Goal: Information Seeking & Learning: Learn about a topic

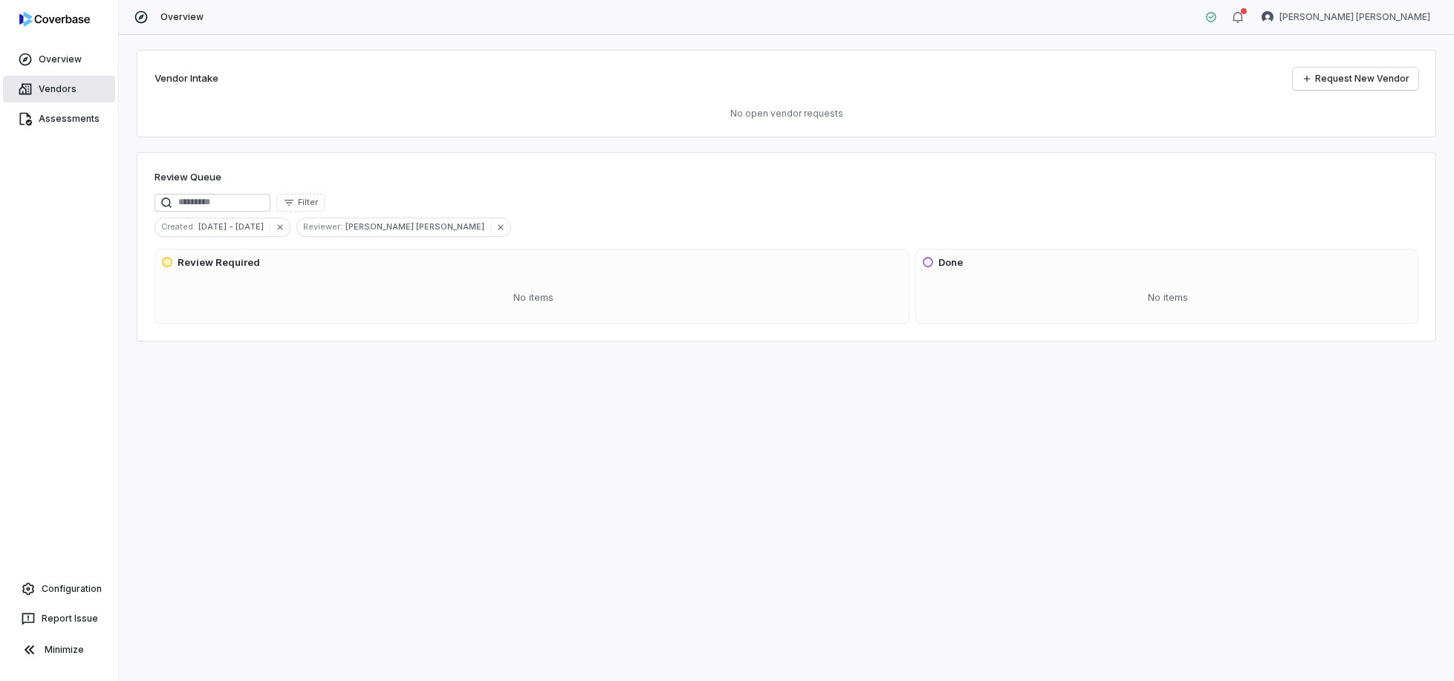
click at [62, 91] on span "Vendors" at bounding box center [58, 89] width 38 height 12
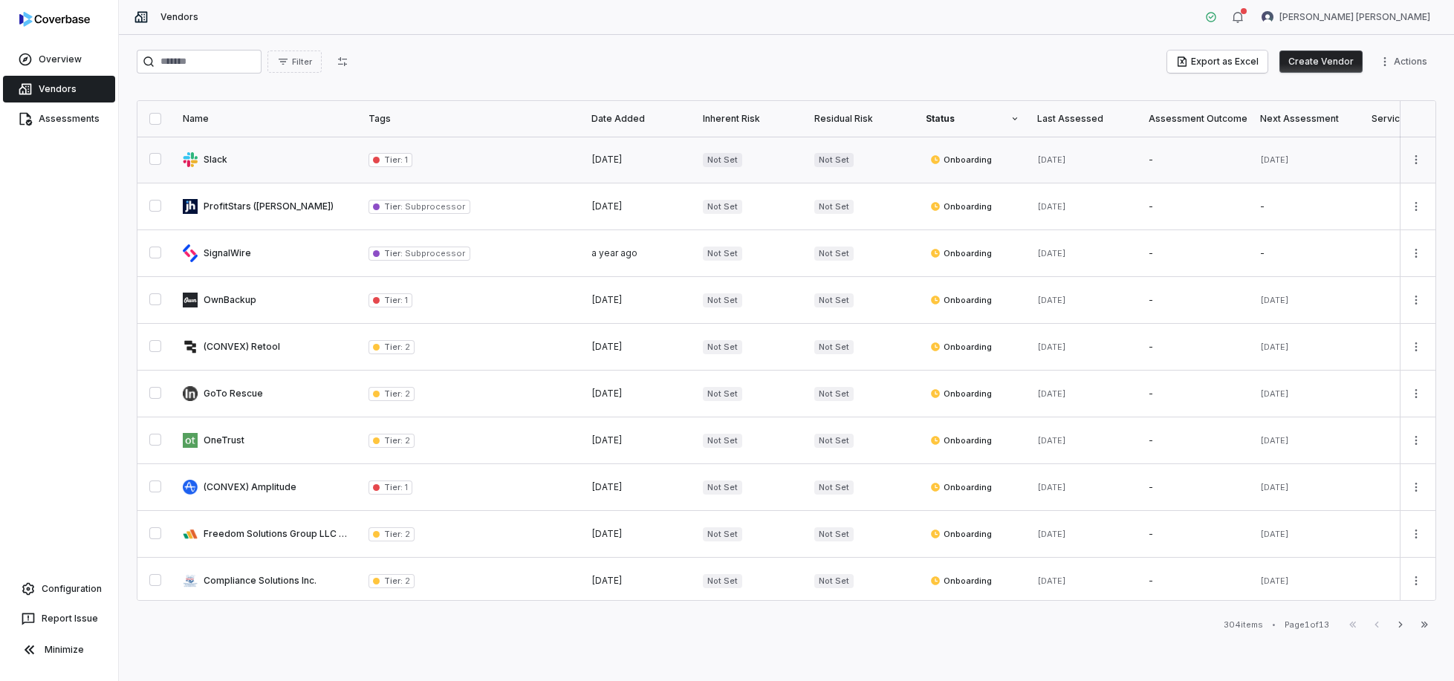
click at [156, 158] on button "button" at bounding box center [155, 159] width 12 height 12
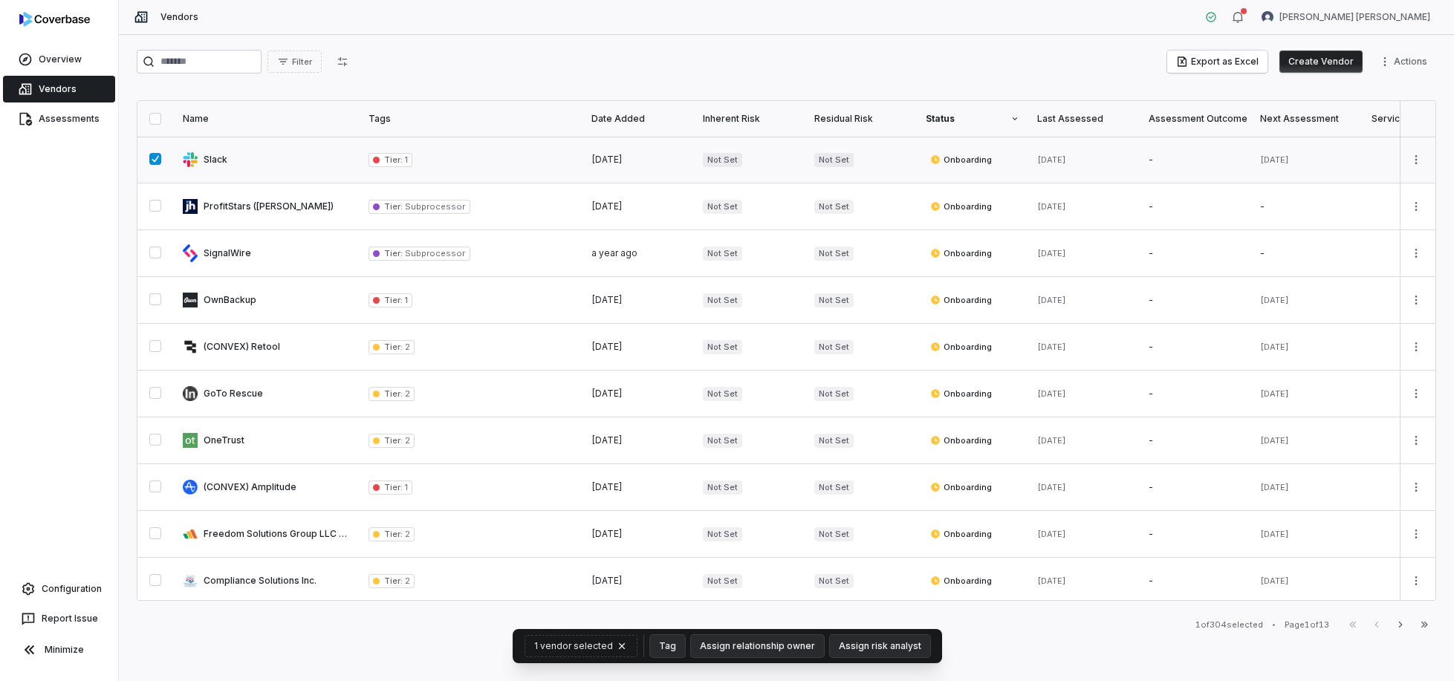
click at [218, 157] on link at bounding box center [267, 160] width 186 height 46
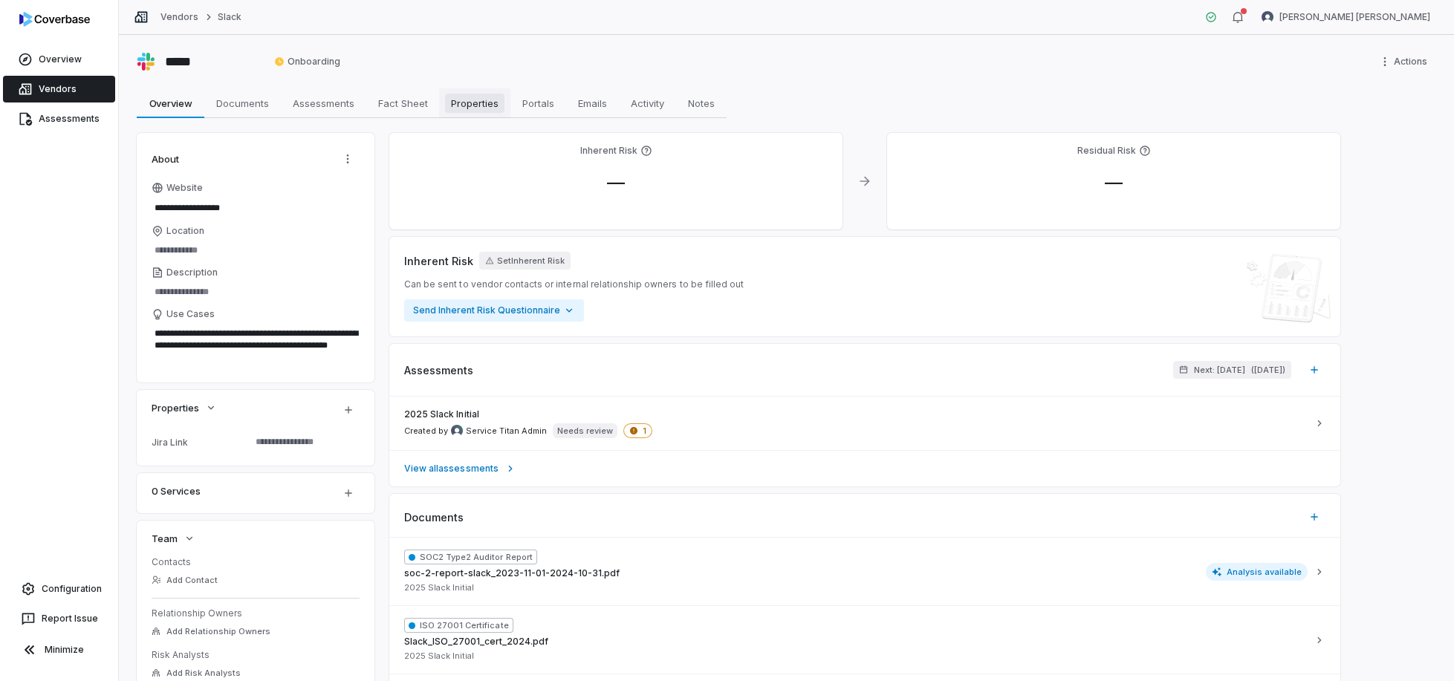
click at [473, 100] on span "Properties" at bounding box center [474, 103] width 59 height 19
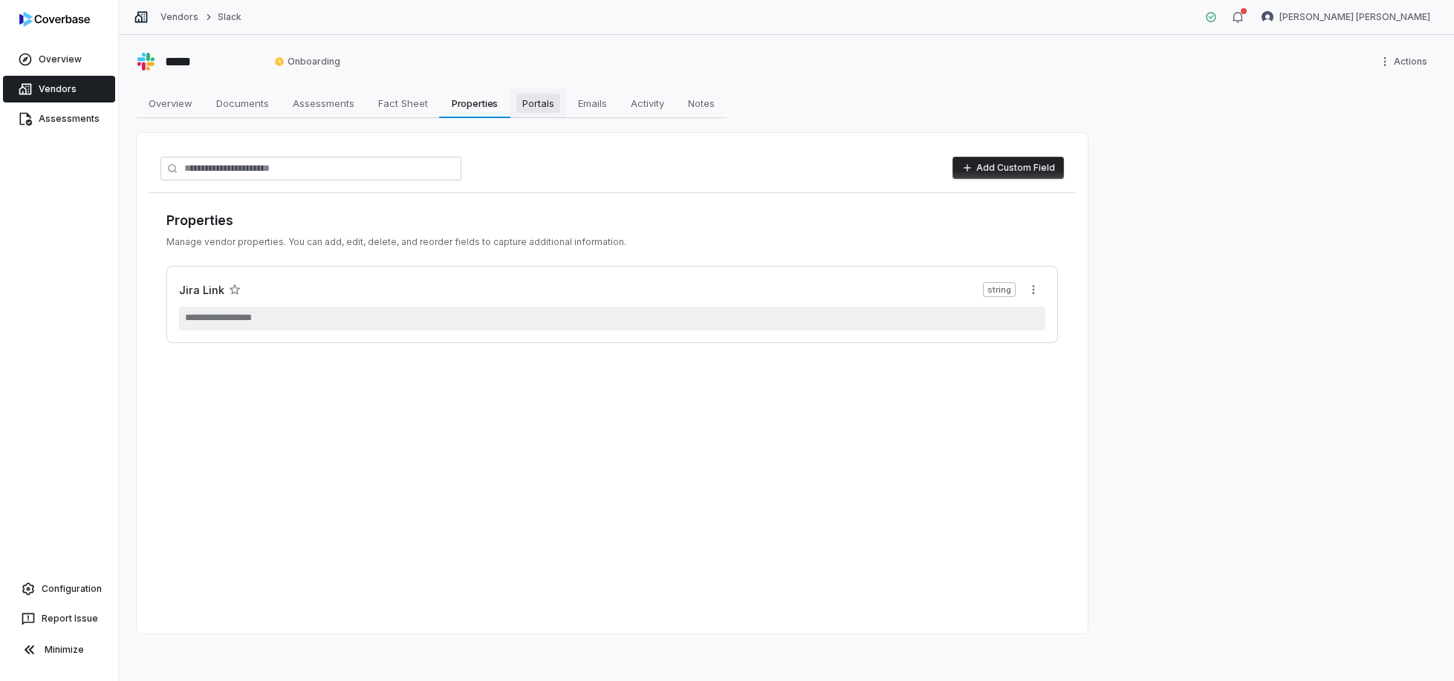
click at [528, 100] on span "Portals" at bounding box center [538, 103] width 44 height 19
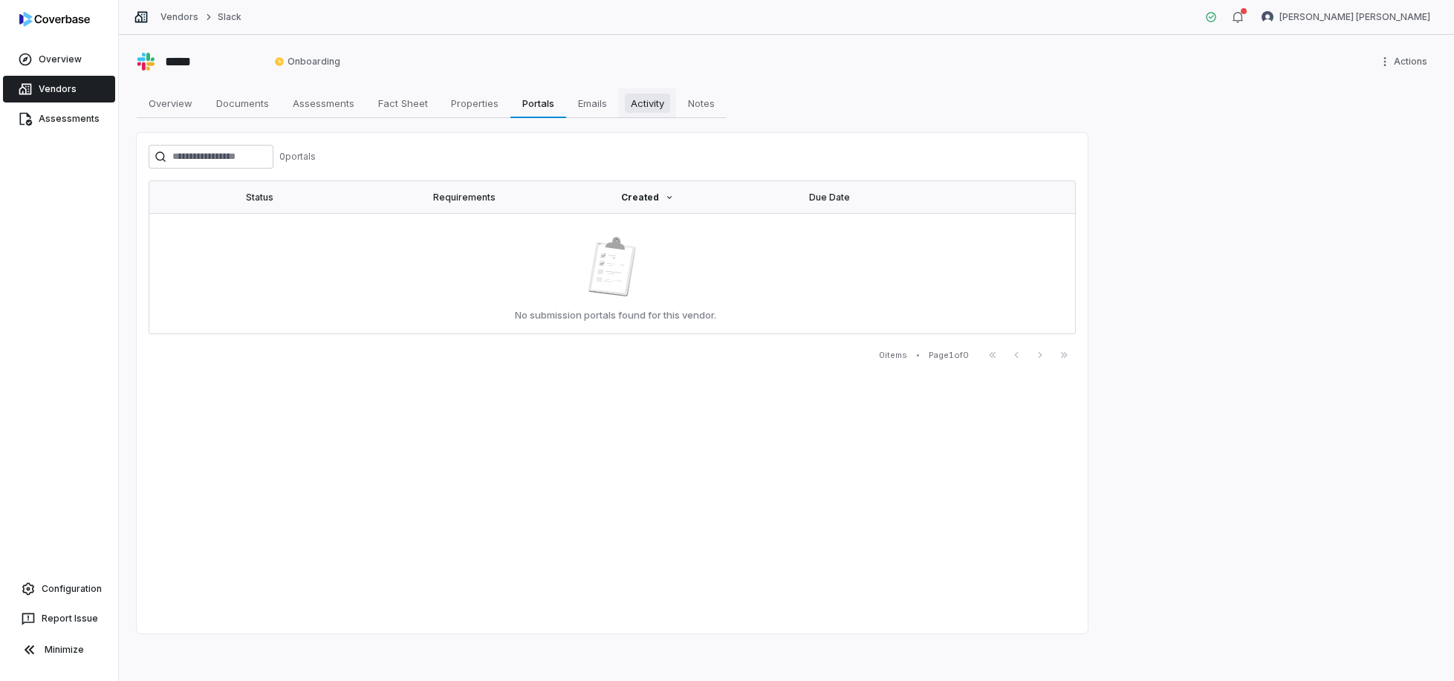
click at [655, 103] on span "Activity" at bounding box center [647, 103] width 45 height 19
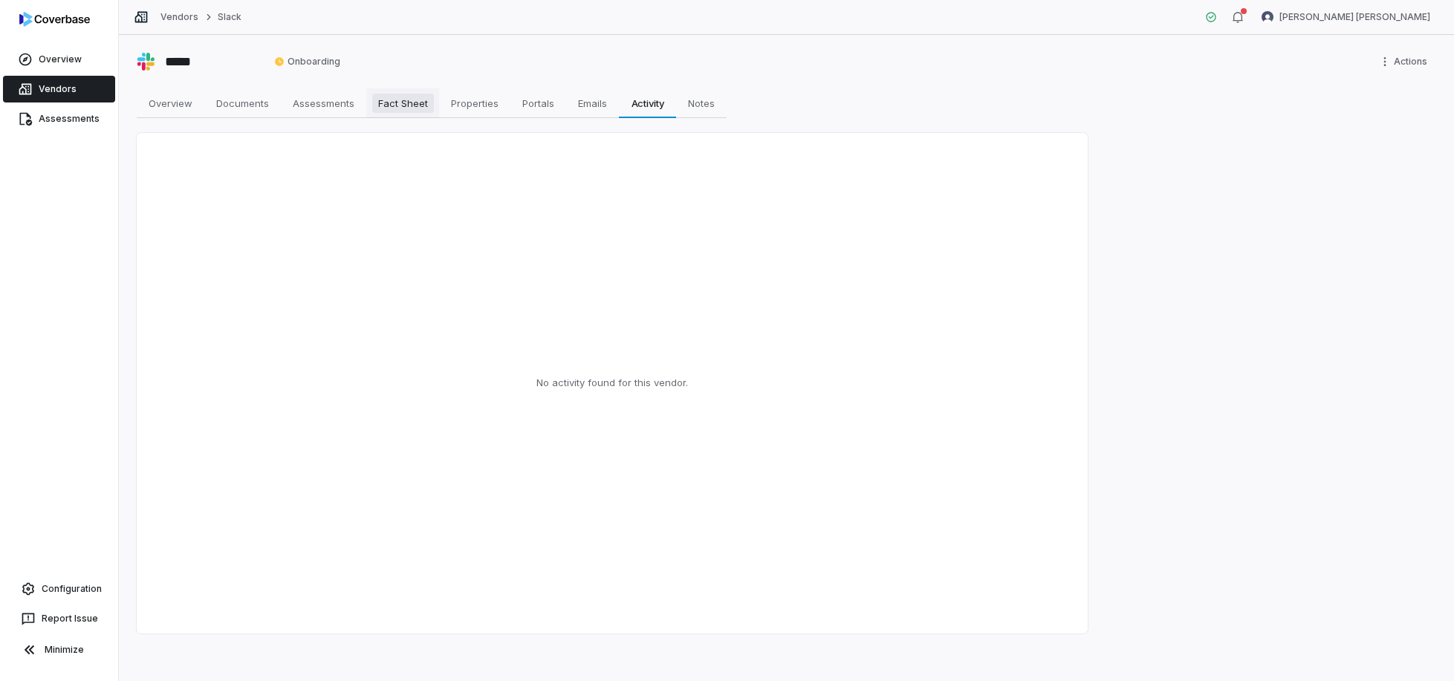
click at [409, 111] on span "Fact Sheet" at bounding box center [403, 103] width 62 height 19
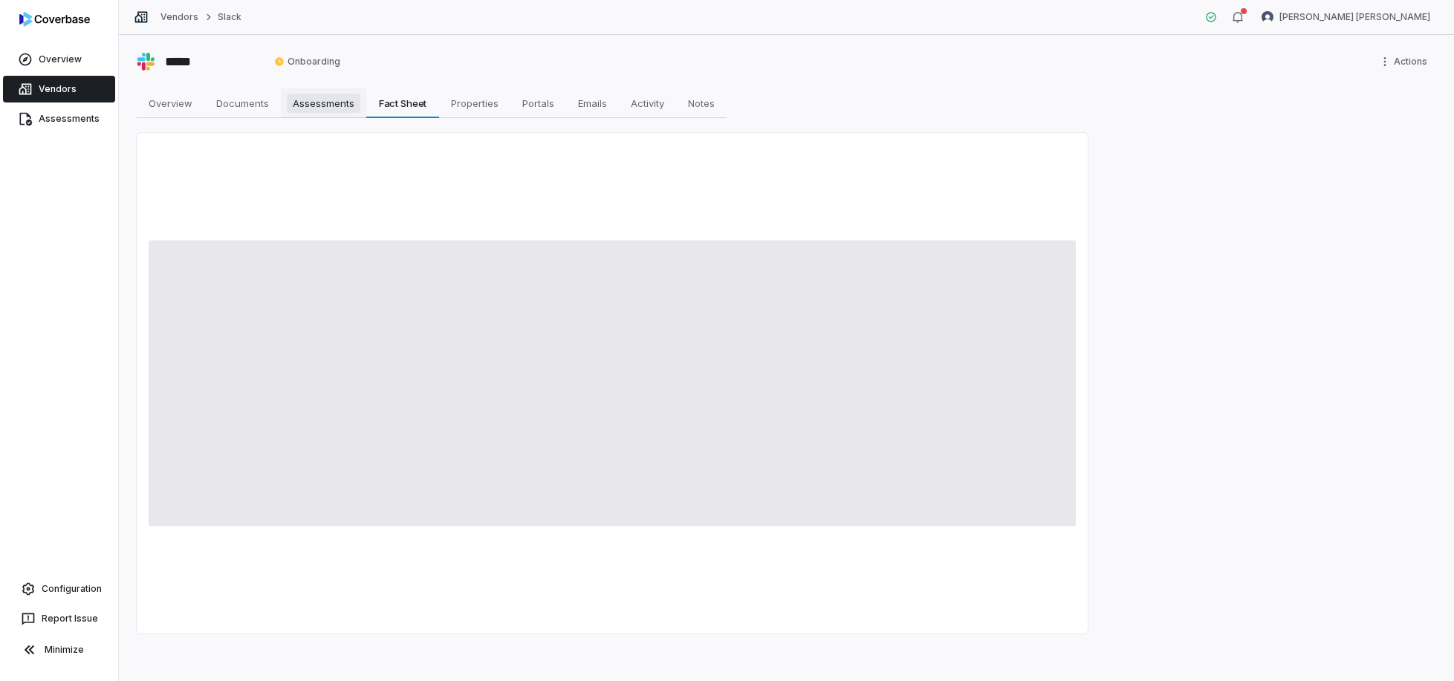
click at [319, 104] on span "Assessments" at bounding box center [324, 103] width 74 height 19
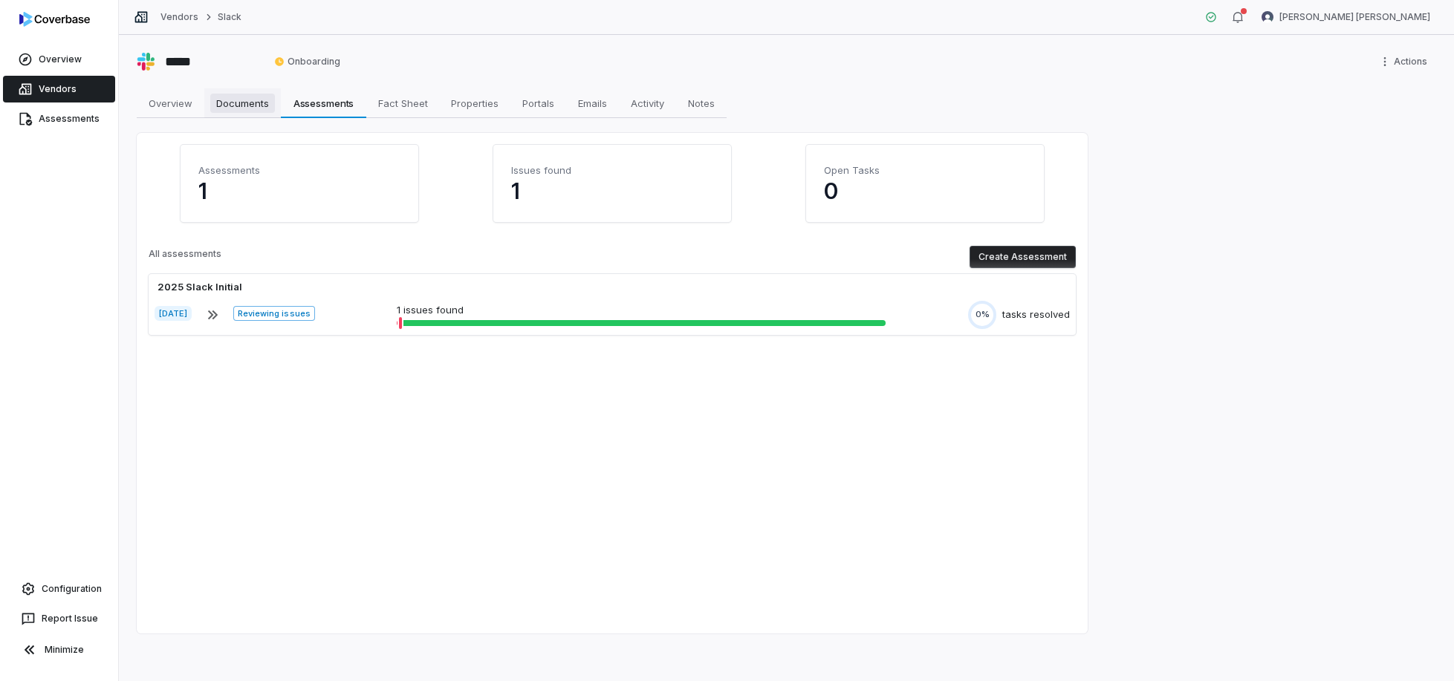
click at [213, 105] on span "Documents" at bounding box center [242, 103] width 65 height 19
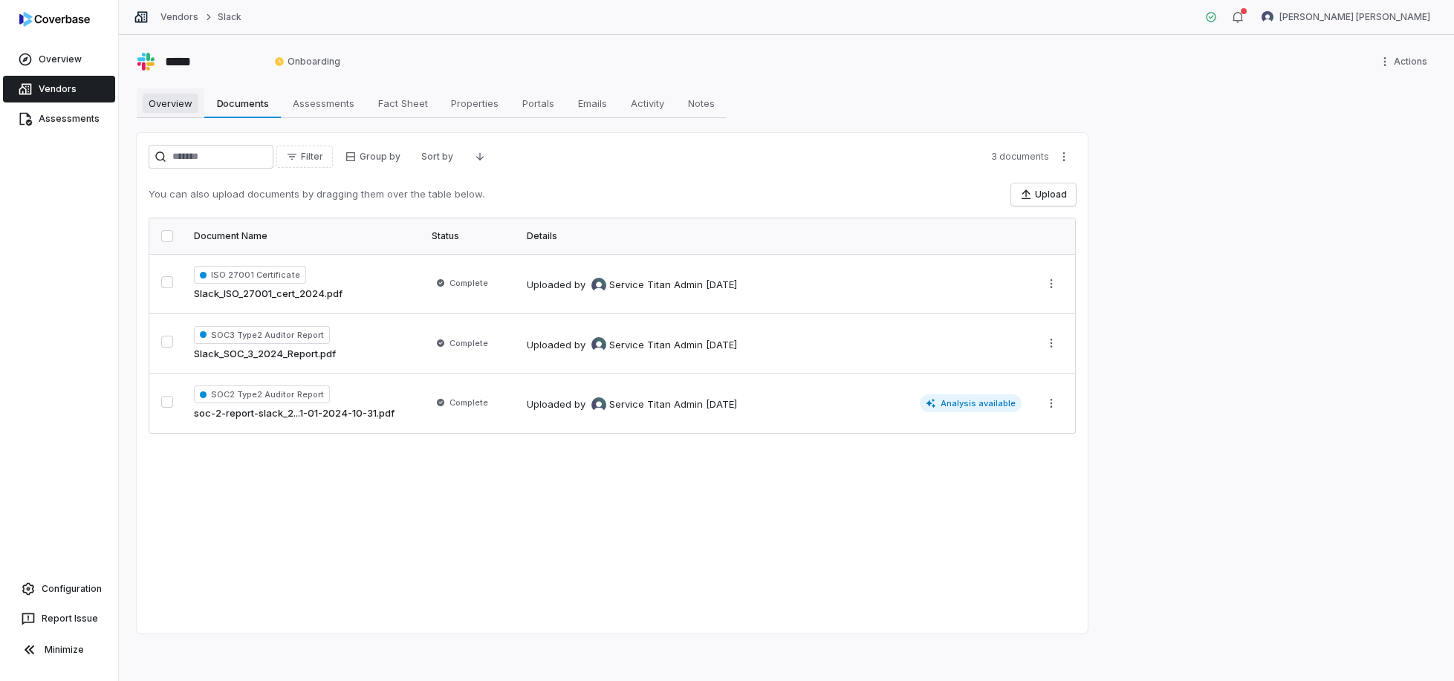
click at [179, 108] on span "Overview" at bounding box center [171, 103] width 56 height 19
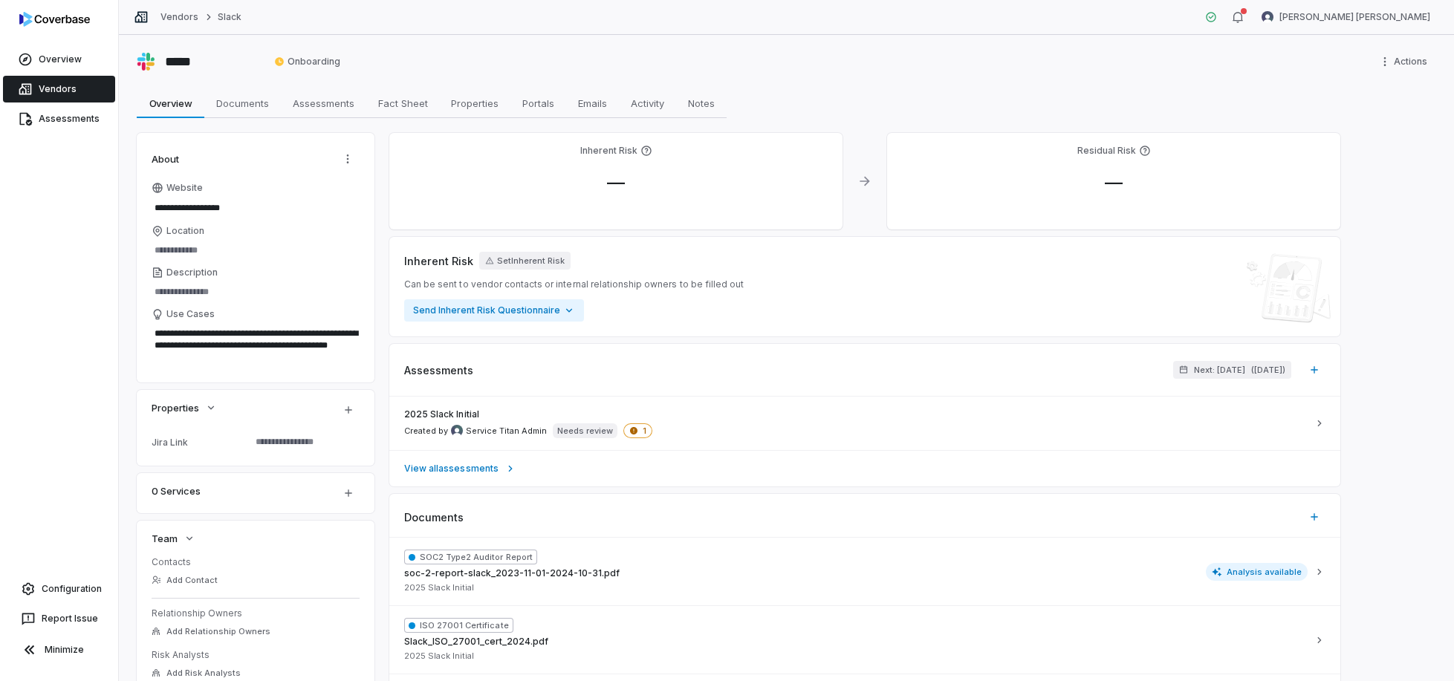
type textarea "*"
